Goal: Task Accomplishment & Management: Use online tool/utility

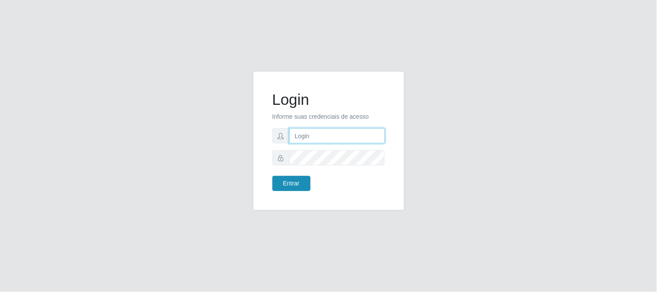
type input "elvis@casatudo"
click at [286, 184] on button "Entrar" at bounding box center [292, 183] width 38 height 15
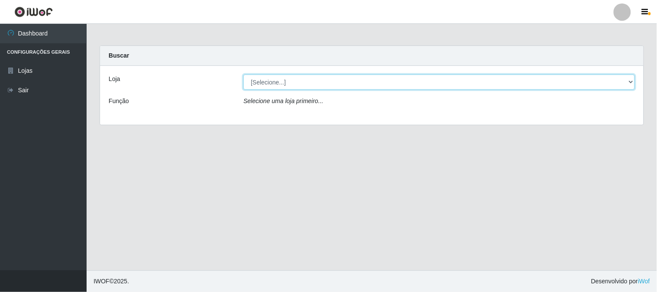
click at [312, 84] on select "[Selecione...] Casatudo BR" at bounding box center [440, 82] width 392 height 15
select select "197"
click at [244, 75] on select "[Selecione...] Casatudo BR" at bounding box center [440, 82] width 392 height 15
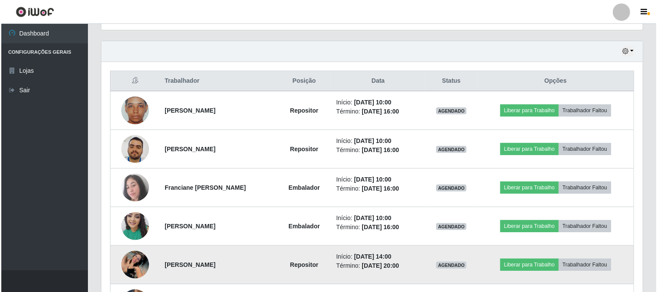
scroll to position [337, 0]
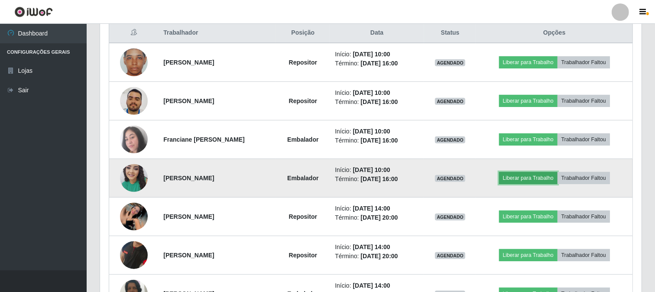
click at [514, 176] on button "Liberar para Trabalho" at bounding box center [528, 178] width 58 height 12
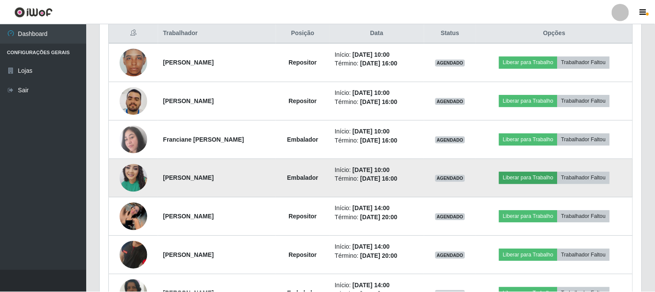
scroll to position [179, 536]
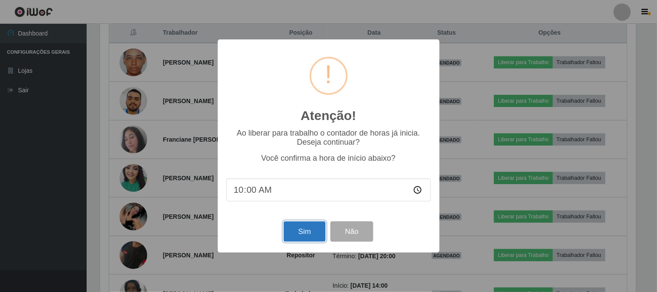
click at [303, 229] on button "Sim" at bounding box center [305, 231] width 42 height 20
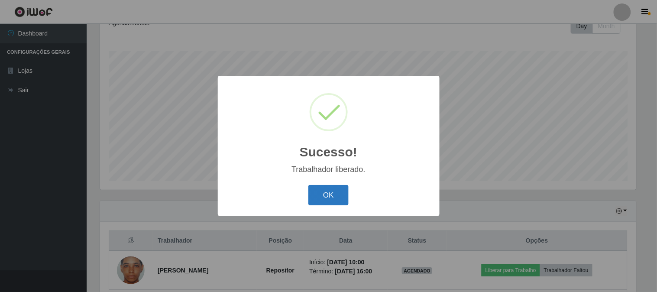
click at [343, 193] on button "OK" at bounding box center [329, 195] width 40 height 20
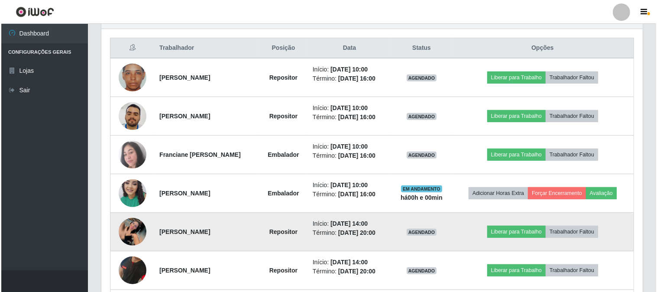
scroll to position [370, 0]
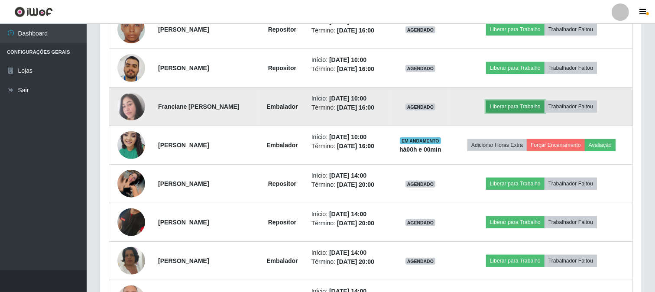
click at [520, 104] on button "Liberar para Trabalho" at bounding box center [515, 107] width 58 height 12
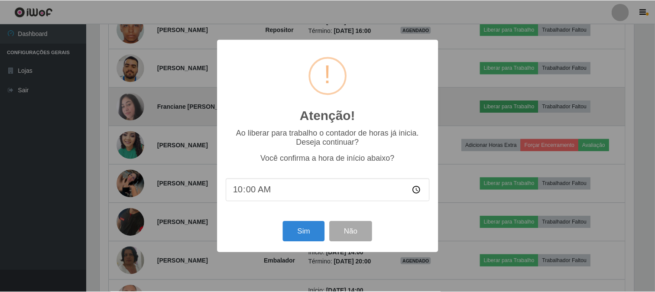
scroll to position [179, 536]
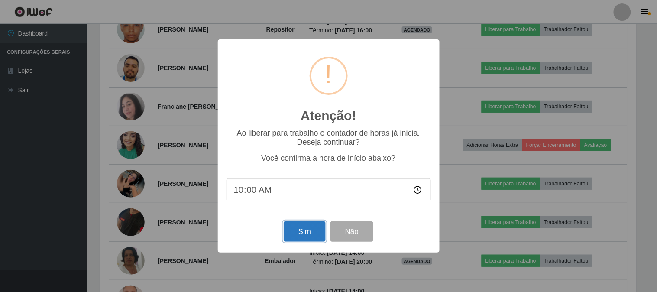
click at [321, 240] on button "Sim" at bounding box center [305, 231] width 42 height 20
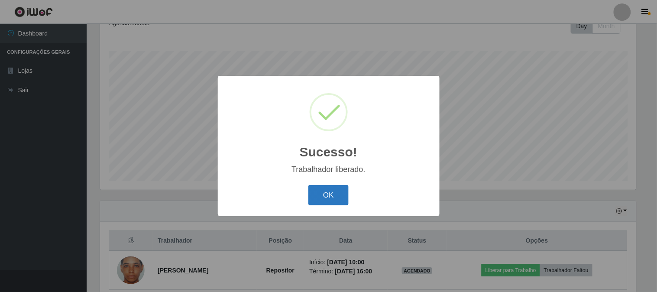
click at [331, 194] on button "OK" at bounding box center [329, 195] width 40 height 20
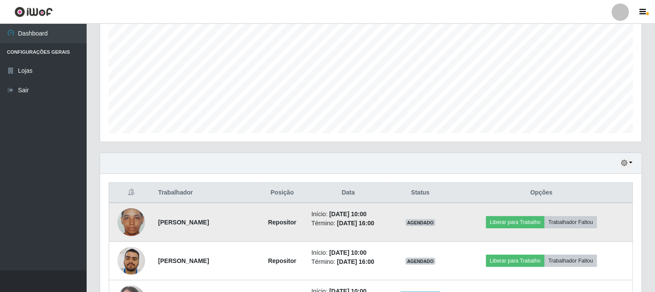
scroll to position [225, 0]
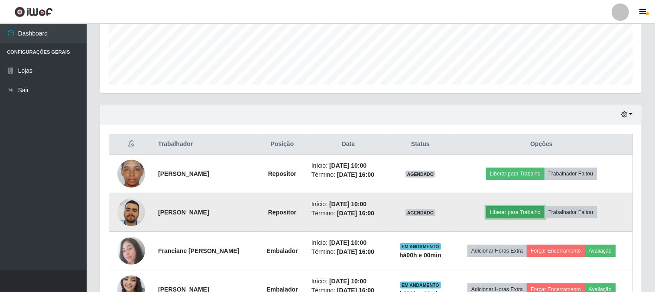
click at [517, 215] on button "Liberar para Trabalho" at bounding box center [515, 212] width 58 height 12
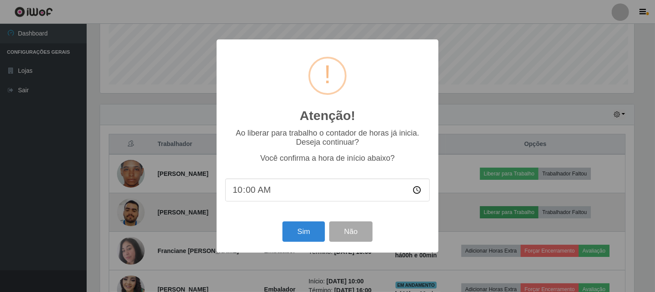
scroll to position [179, 536]
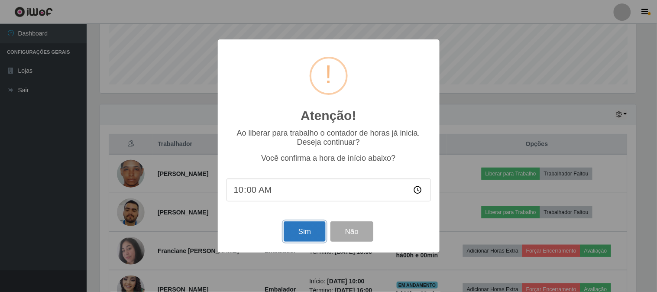
click at [290, 236] on button "Sim" at bounding box center [305, 231] width 42 height 20
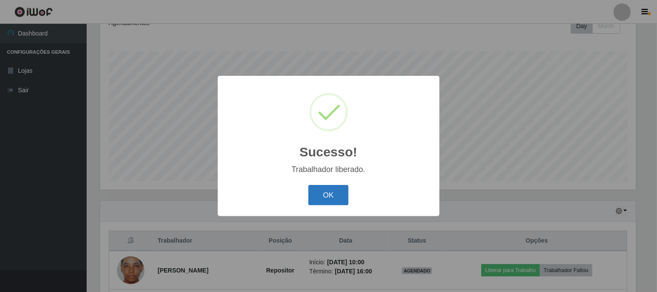
click at [324, 193] on button "OK" at bounding box center [329, 195] width 40 height 20
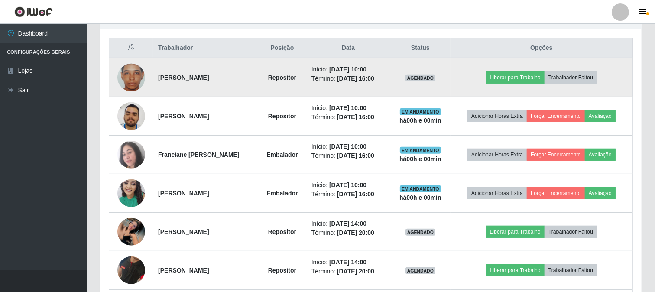
scroll to position [0, 0]
click at [504, 77] on button "Liberar para Trabalho" at bounding box center [515, 77] width 58 height 12
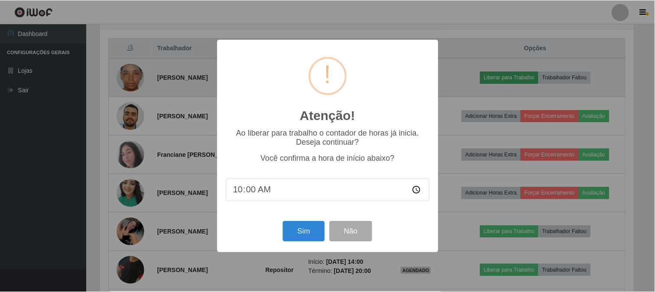
scroll to position [179, 536]
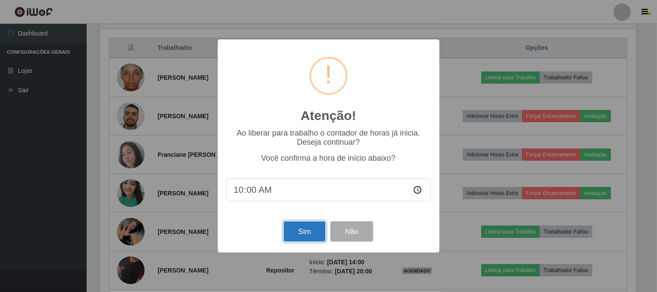
click at [305, 235] on button "Sim" at bounding box center [305, 231] width 42 height 20
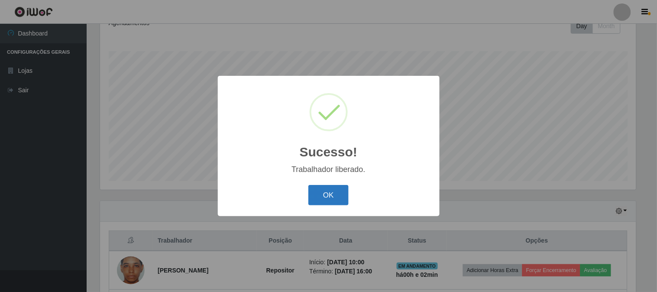
click at [323, 190] on button "OK" at bounding box center [329, 195] width 40 height 20
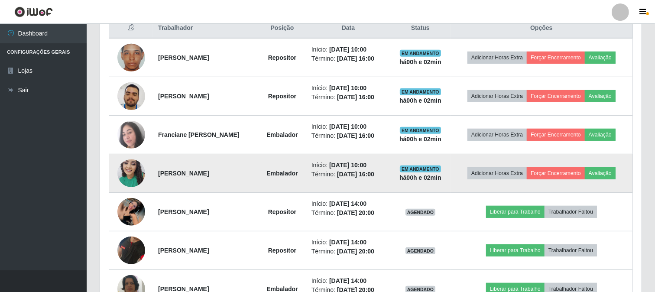
scroll to position [197, 0]
